Goal: Information Seeking & Learning: Find specific fact

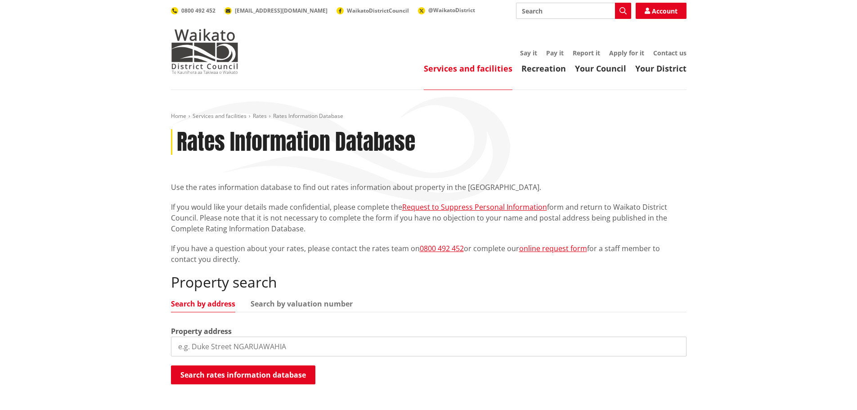
scroll to position [180, 0]
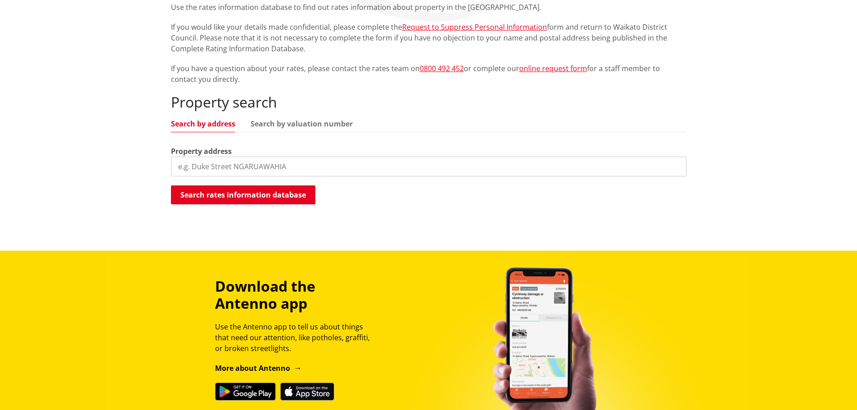
click at [299, 159] on input "search" at bounding box center [429, 167] width 516 height 20
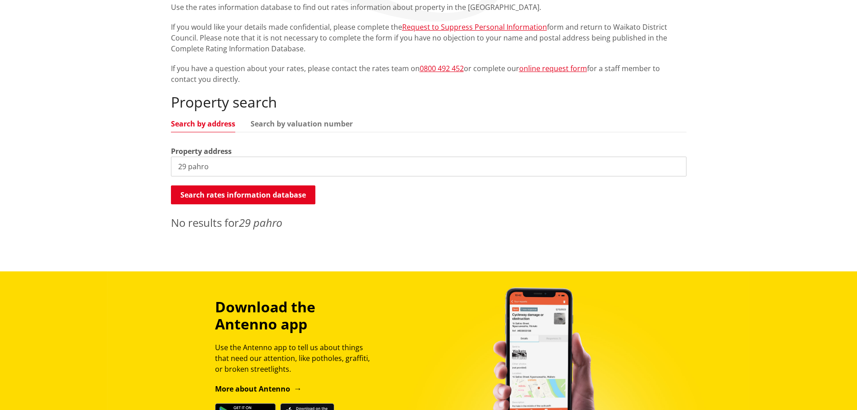
click at [234, 166] on input "29 pahro" at bounding box center [429, 167] width 516 height 20
type input "29 [PERSON_NAME]"
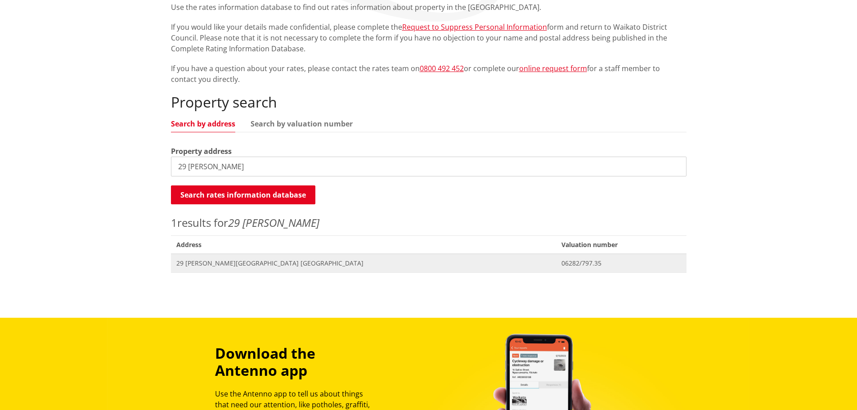
click at [224, 264] on span "29 [PERSON_NAME][GEOGRAPHIC_DATA] [GEOGRAPHIC_DATA]" at bounding box center [363, 263] width 374 height 9
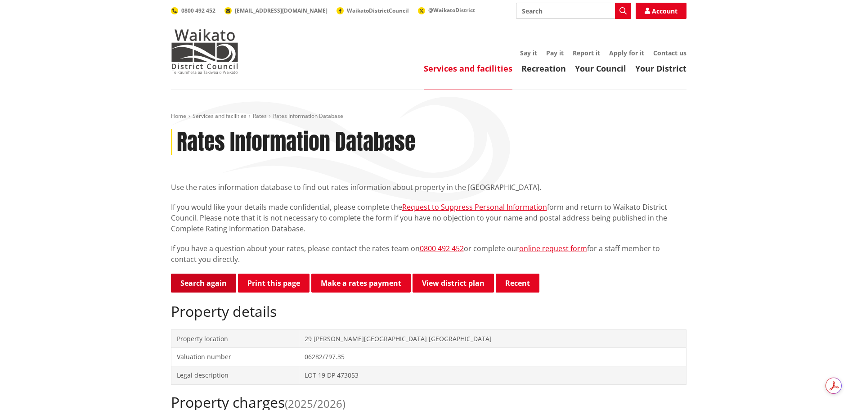
click at [193, 279] on link "Search again" at bounding box center [203, 283] width 65 height 19
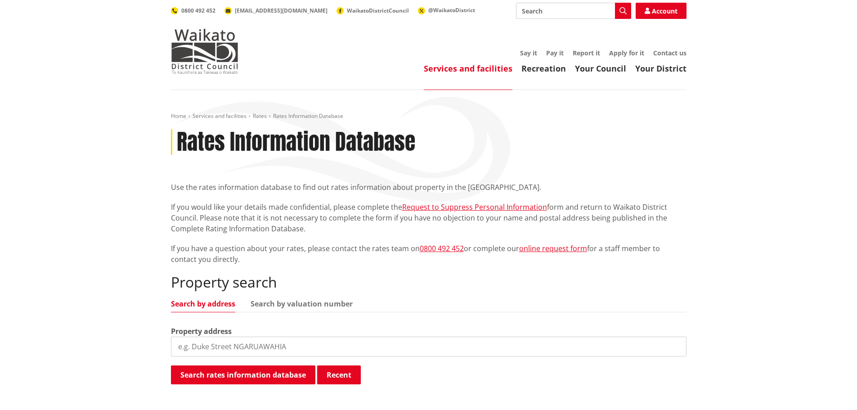
click at [260, 343] on input "search" at bounding box center [429, 347] width 516 height 20
drag, startPoint x: 217, startPoint y: 349, endPoint x: 104, endPoint y: 354, distance: 113.5
click at [127, 355] on div "Home Services and facilities Rates Rates Information Database Rates Information…" at bounding box center [428, 321] width 857 height 463
type input "27 pharo"
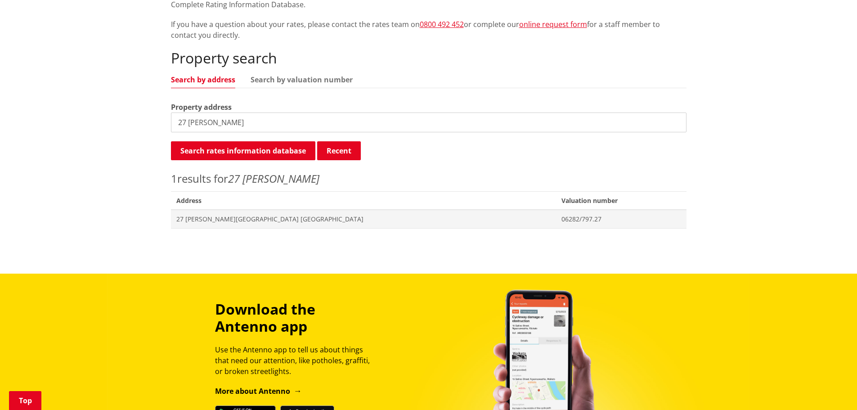
scroll to position [225, 0]
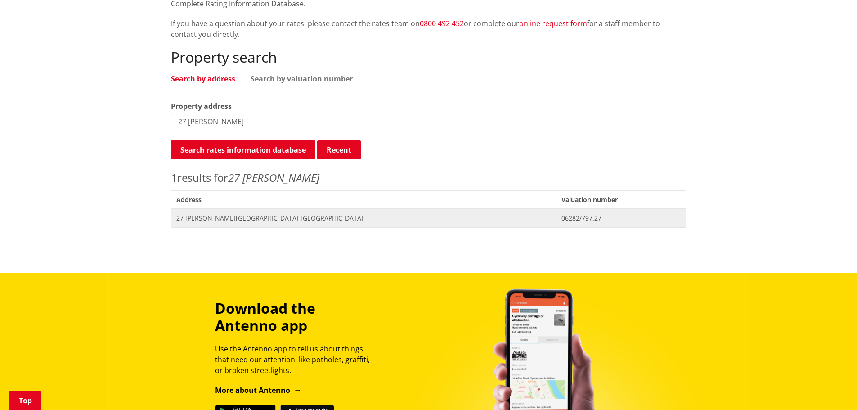
click at [239, 219] on span "27 Pharo Place NGARUAWAHIA" at bounding box center [363, 218] width 374 height 9
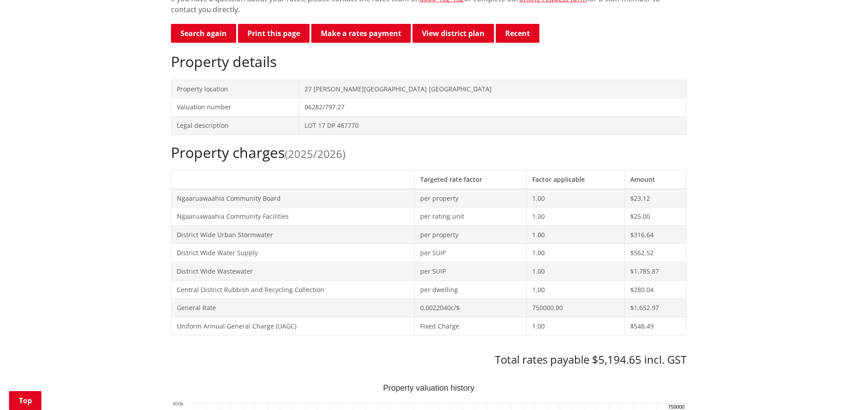
scroll to position [270, 0]
